Goal: Information Seeking & Learning: Learn about a topic

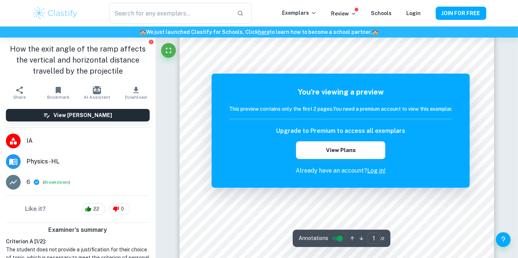
scroll to position [4, 0]
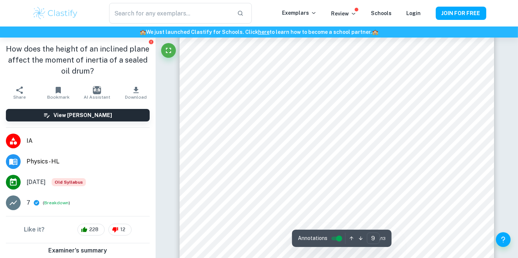
scroll to position [3586, 0]
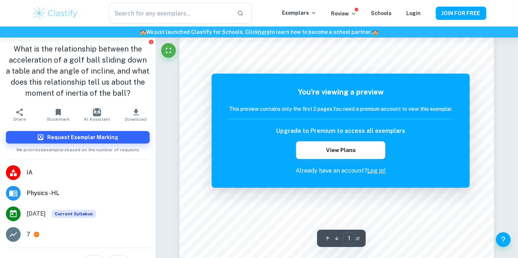
scroll to position [53, 0]
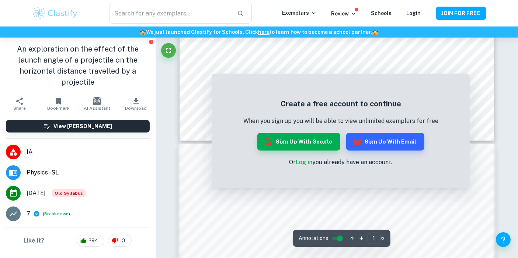
scroll to position [414, 0]
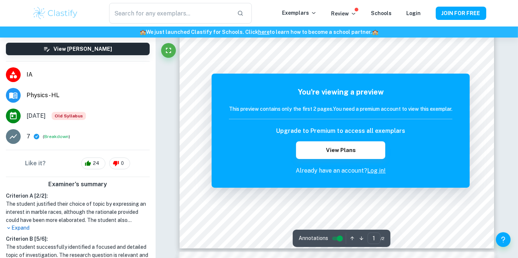
scroll to position [72, 0]
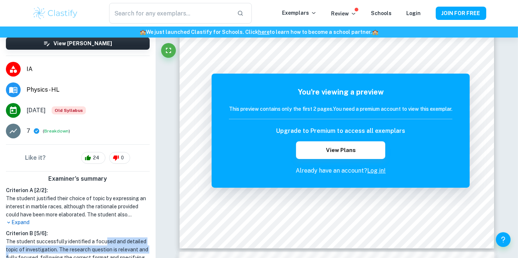
drag, startPoint x: 81, startPoint y: 225, endPoint x: 100, endPoint y: 232, distance: 19.7
click at [100, 238] on h1 "The student successfully identified a focused and detailed topic of investigati…" at bounding box center [78, 250] width 144 height 24
